Goal: Task Accomplishment & Management: Use online tool/utility

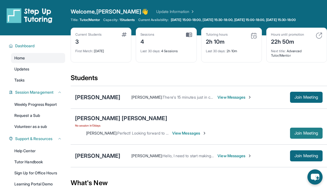
click at [297, 127] on button "Join Meeting" at bounding box center [306, 132] width 33 height 11
click at [98, 119] on div "[PERSON_NAME] [PERSON_NAME]" at bounding box center [121, 118] width 92 height 8
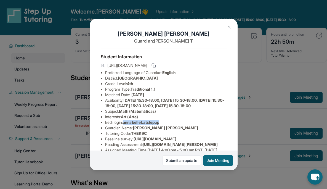
drag, startPoint x: 125, startPoint y: 133, endPoint x: 164, endPoint y: 131, distance: 39.2
click at [164, 125] on li "Eedi login : annabellet.atstepup" at bounding box center [165, 122] width 121 height 6
copy span "annabellet.atstepup"
click at [251, 158] on div "[PERSON_NAME] [PERSON_NAME] Guardian: [PERSON_NAME] Student Information [URL][D…" at bounding box center [163, 94] width 327 height 189
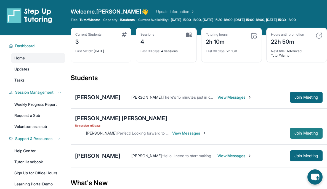
click at [302, 131] on span "Join Meeting" at bounding box center [306, 132] width 24 height 3
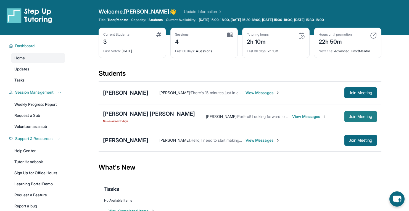
click at [327, 117] on span "Join Meeting" at bounding box center [360, 116] width 24 height 3
click at [327, 115] on span "Join Meeting" at bounding box center [360, 116] width 24 height 3
